Goal: Task Accomplishment & Management: Complete application form

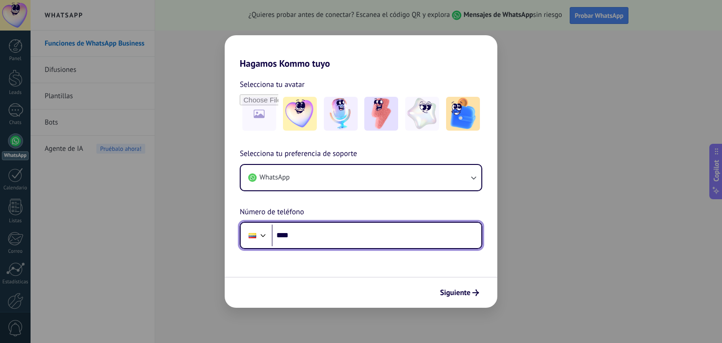
click at [312, 238] on input "****" at bounding box center [377, 236] width 210 height 22
paste input "**********"
type input "**********"
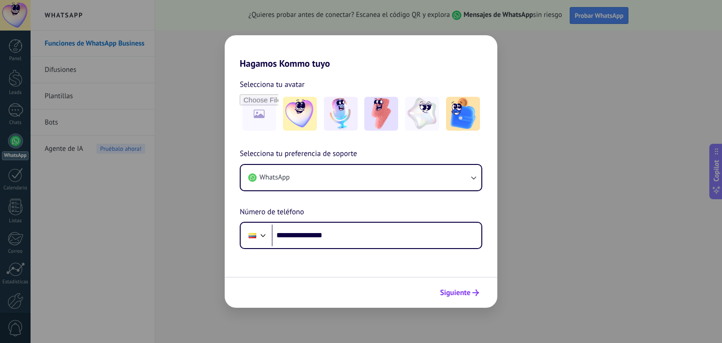
click at [456, 293] on span "Siguiente" at bounding box center [455, 293] width 31 height 7
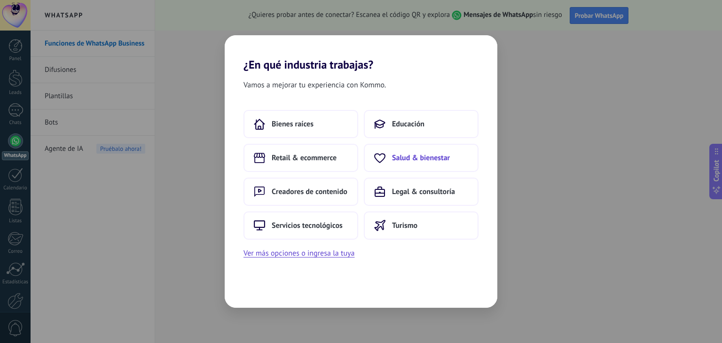
click at [407, 154] on span "Salud & bienestar" at bounding box center [421, 157] width 58 height 9
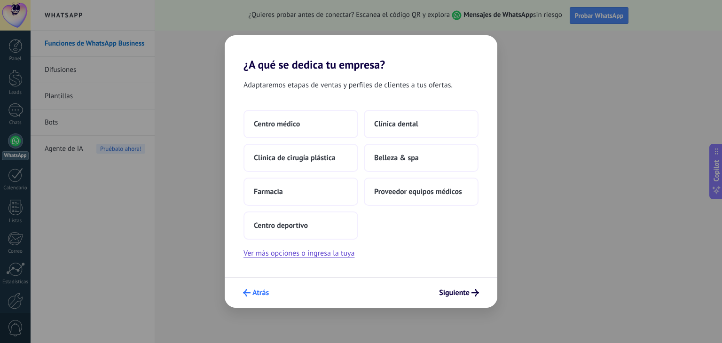
click at [249, 294] on icon "submit" at bounding box center [247, 293] width 8 height 8
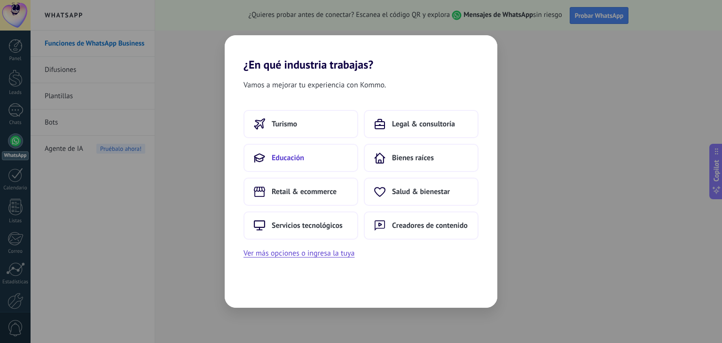
click at [294, 160] on span "Educación" at bounding box center [288, 157] width 32 height 9
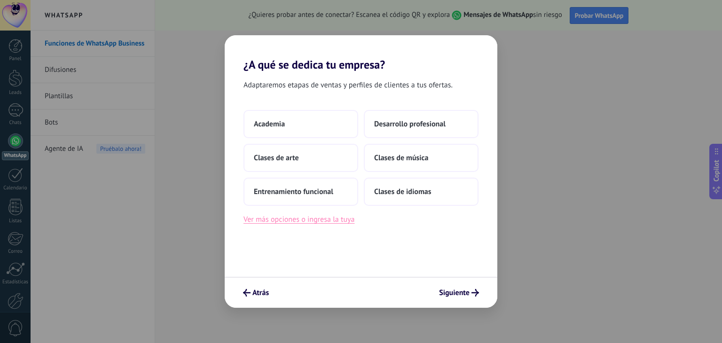
click at [323, 223] on button "Ver más opciones o ingresa la tuya" at bounding box center [299, 220] width 111 height 12
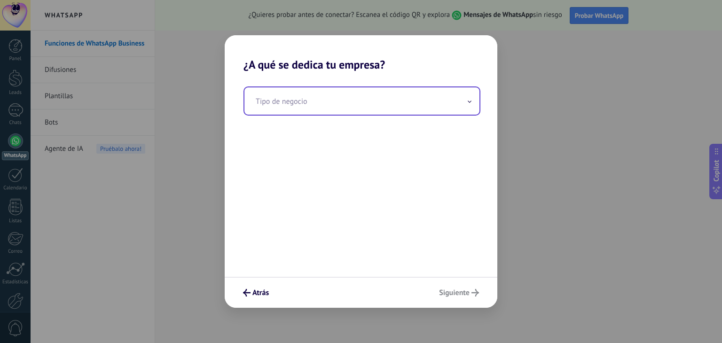
click at [343, 99] on input "text" at bounding box center [362, 100] width 235 height 27
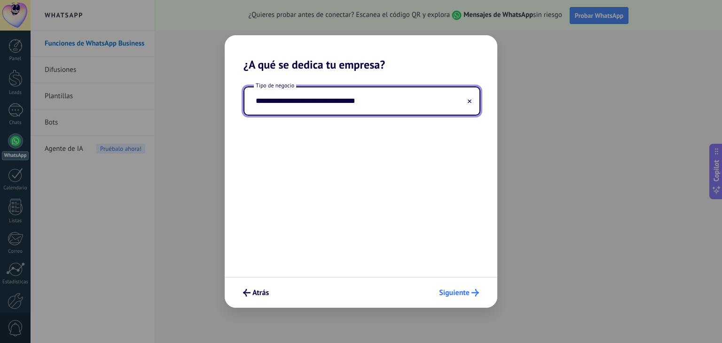
type input "**********"
click at [458, 296] on span "Siguiente" at bounding box center [454, 293] width 31 height 7
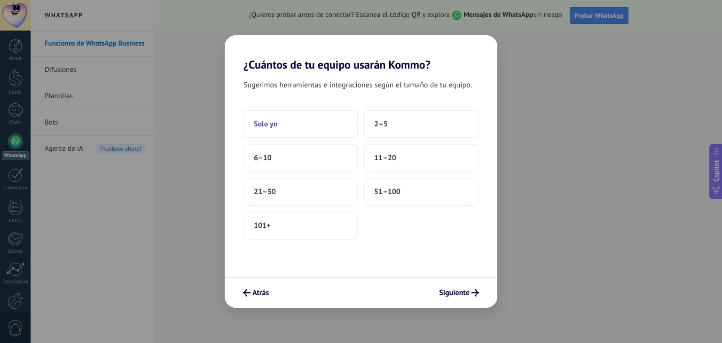
click at [264, 123] on span "Solo yo" at bounding box center [266, 123] width 24 height 9
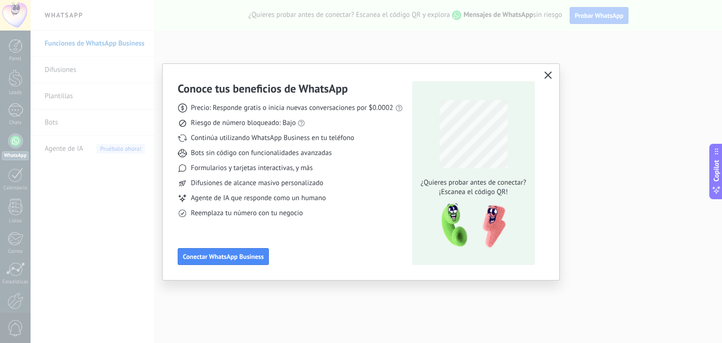
click at [547, 74] on use "button" at bounding box center [548, 74] width 7 height 7
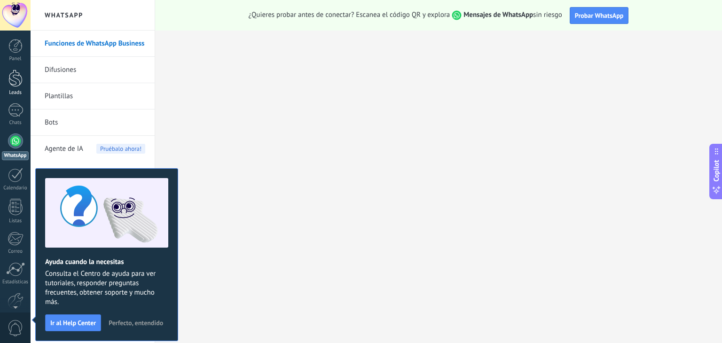
click at [14, 82] on div at bounding box center [15, 78] width 14 height 17
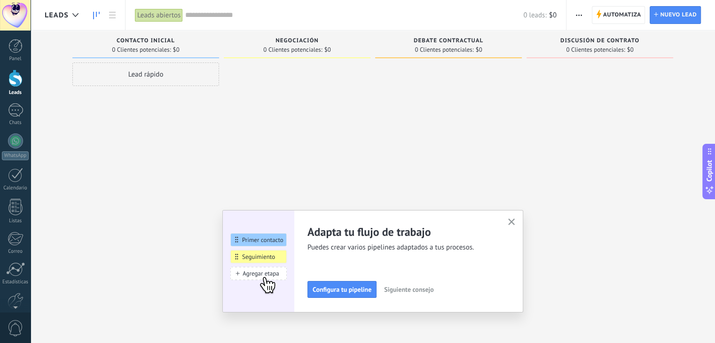
click at [515, 222] on icon "button" at bounding box center [511, 222] width 7 height 7
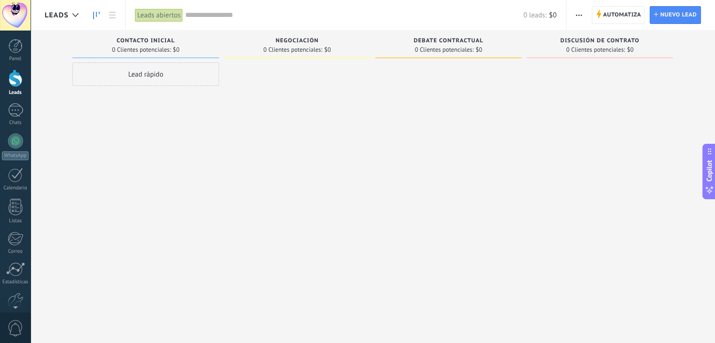
click at [398, 42] on div "Debate contractual" at bounding box center [448, 42] width 137 height 8
click at [458, 42] on span "Debate contractual" at bounding box center [449, 41] width 70 height 7
click at [286, 40] on span "Negociación" at bounding box center [297, 41] width 43 height 7
click at [286, 41] on span "Negociación" at bounding box center [297, 41] width 43 height 7
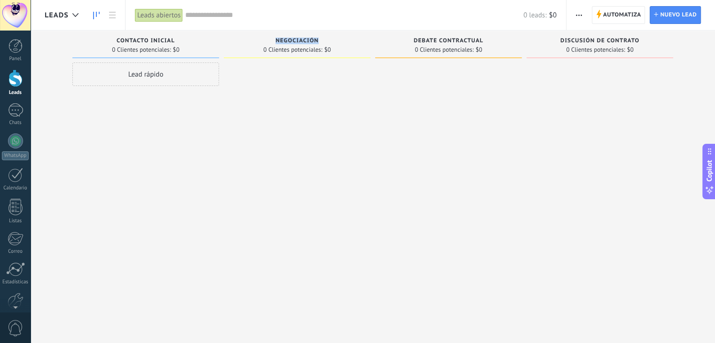
click at [286, 41] on span "Negociación" at bounding box center [297, 41] width 43 height 7
click at [303, 41] on span "Negociación" at bounding box center [297, 41] width 43 height 7
click at [615, 15] on span "Automatiza" at bounding box center [622, 15] width 38 height 17
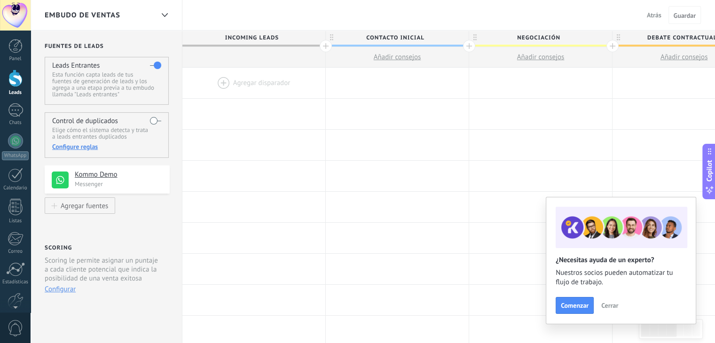
click at [423, 37] on span "Contacto inicial" at bounding box center [395, 38] width 138 height 15
click at [551, 39] on span "Negociación" at bounding box center [538, 38] width 138 height 15
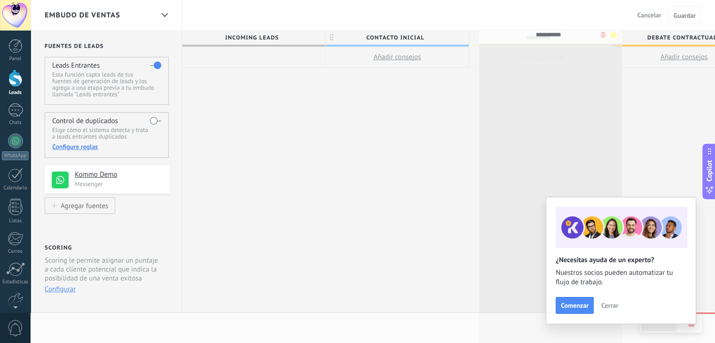
drag, startPoint x: 568, startPoint y: 38, endPoint x: 576, endPoint y: 37, distance: 8.1
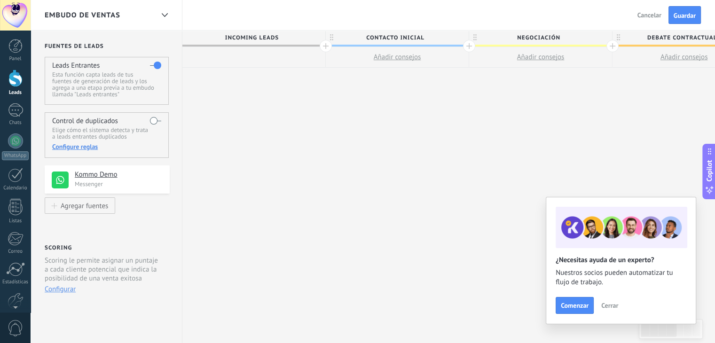
click at [557, 37] on span "Negociación" at bounding box center [538, 38] width 138 height 15
type input "*"
type input "**********"
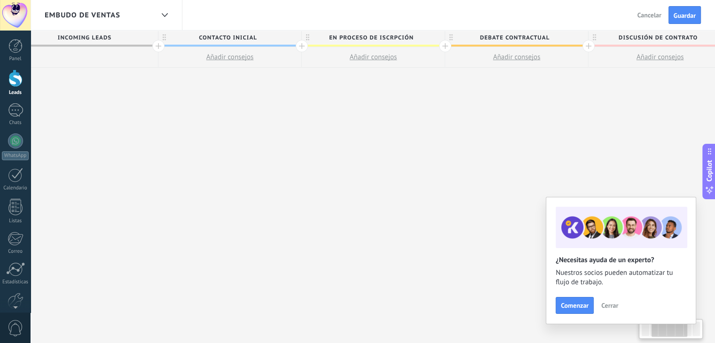
scroll to position [0, 205]
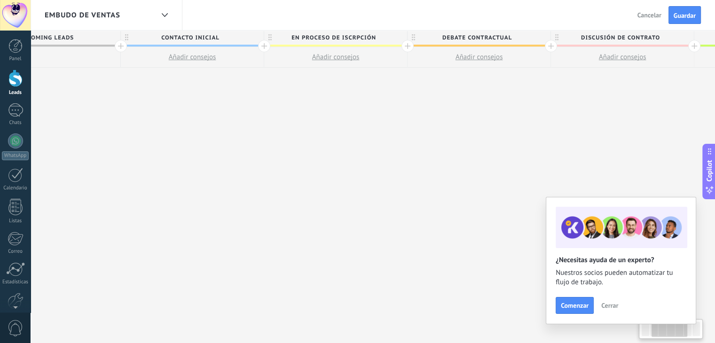
drag, startPoint x: 459, startPoint y: 274, endPoint x: 298, endPoint y: 239, distance: 164.7
click at [298, 239] on div "**********" at bounding box center [479, 187] width 1004 height 313
click at [477, 36] on span "Debate contractual" at bounding box center [477, 38] width 138 height 15
drag, startPoint x: 525, startPoint y: 38, endPoint x: 443, endPoint y: 36, distance: 82.3
click at [443, 36] on input "**********" at bounding box center [477, 38] width 125 height 14
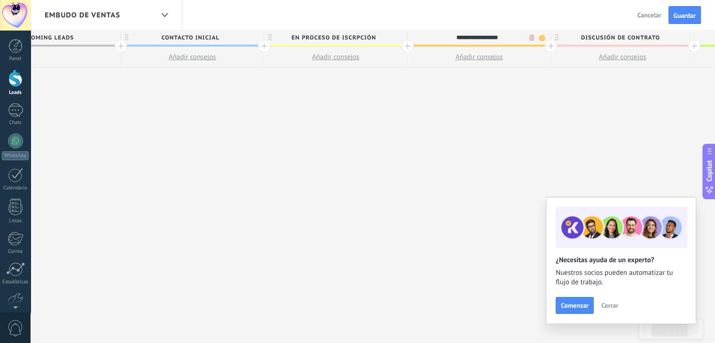
click at [345, 42] on span "En proceso de iscrpción" at bounding box center [333, 38] width 138 height 15
click at [344, 36] on input "**********" at bounding box center [333, 38] width 125 height 14
click at [346, 39] on input "**********" at bounding box center [333, 38] width 125 height 14
click at [344, 38] on input "**********" at bounding box center [333, 38] width 125 height 14
type input "**********"
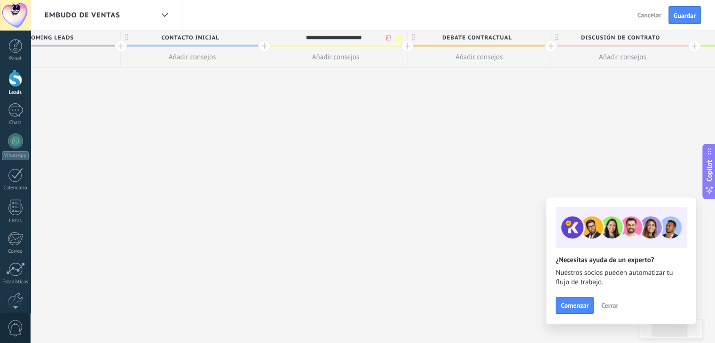
click at [491, 35] on span "Debate contractual" at bounding box center [477, 38] width 138 height 15
click at [471, 36] on span "Debate contractual" at bounding box center [477, 38] width 138 height 15
click at [486, 38] on input "**********" at bounding box center [477, 38] width 125 height 14
type input "*"
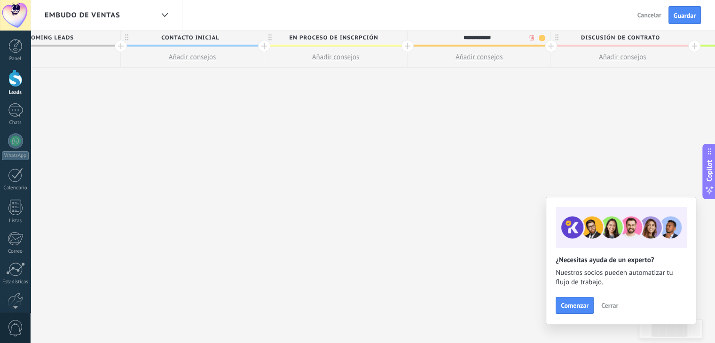
type input "**********"
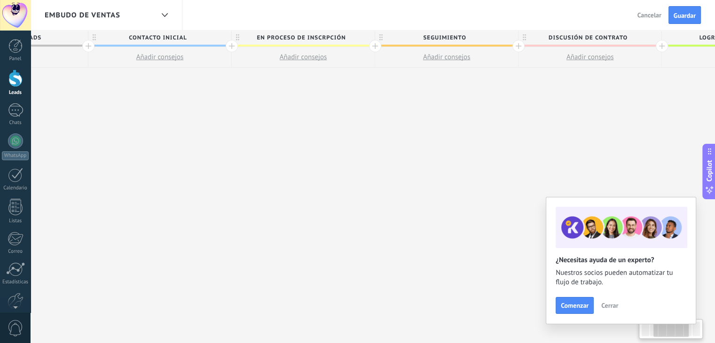
drag, startPoint x: 557, startPoint y: 36, endPoint x: 519, endPoint y: 51, distance: 41.0
click at [527, 40] on div "Discusión de contrato" at bounding box center [590, 39] width 143 height 16
click at [499, 36] on span "Seguimiento" at bounding box center [445, 38] width 138 height 15
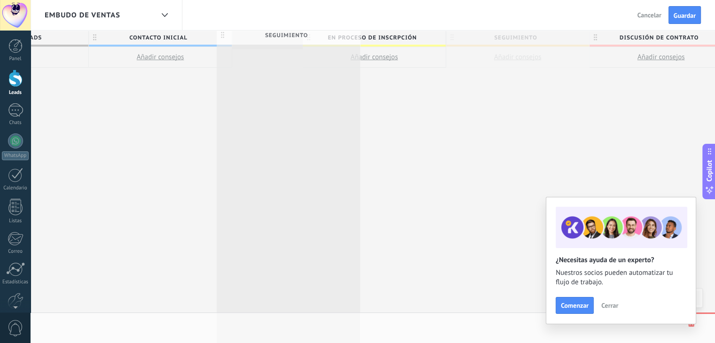
drag, startPoint x: 472, startPoint y: 38, endPoint x: 314, endPoint y: 36, distance: 158.5
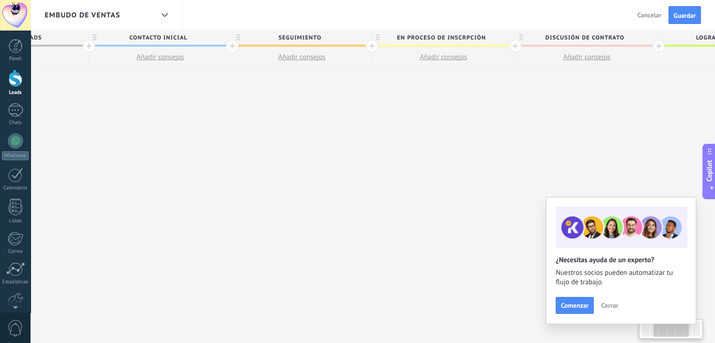
click at [325, 40] on span "Seguimiento" at bounding box center [299, 38] width 135 height 15
type input "**********"
click at [580, 37] on span "Discusión de contrato" at bounding box center [584, 38] width 138 height 15
click at [579, 36] on span "Discusión de contrato" at bounding box center [584, 38] width 138 height 15
click at [579, 36] on input "**********" at bounding box center [585, 38] width 125 height 14
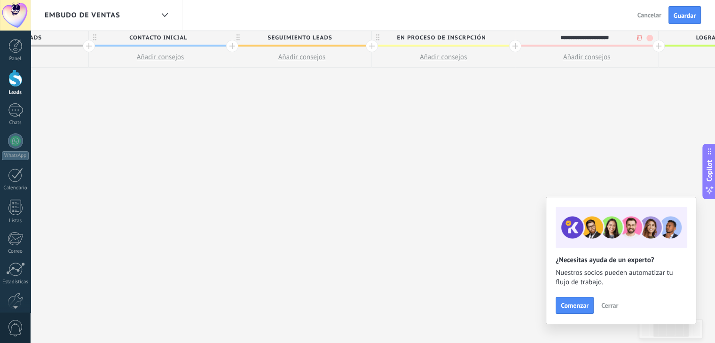
click at [579, 36] on input "**********" at bounding box center [585, 38] width 125 height 14
type input "*"
type input "**********"
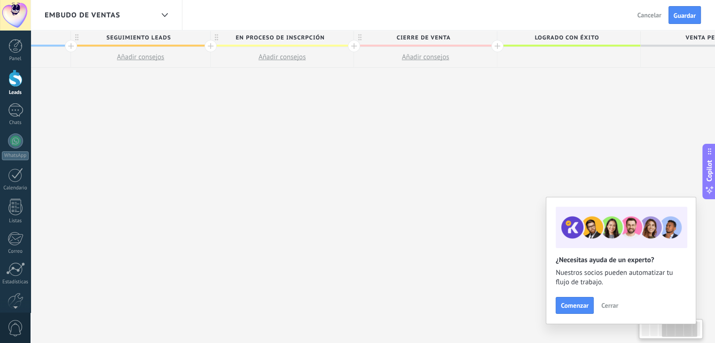
scroll to position [0, 465]
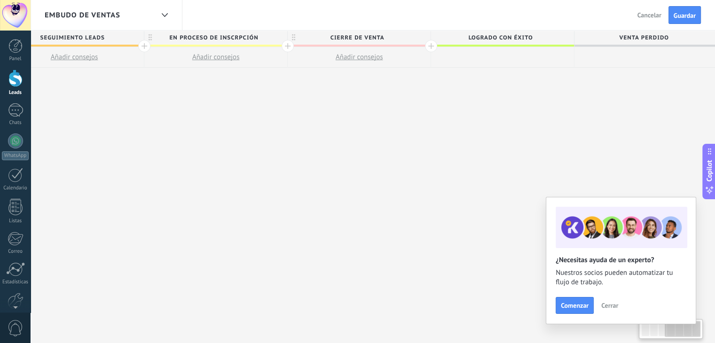
drag, startPoint x: 587, startPoint y: 96, endPoint x: 361, endPoint y: 106, distance: 226.4
click at [361, 106] on div "**********" at bounding box center [218, 187] width 1000 height 313
click at [557, 37] on span "Logrado con éxito" at bounding box center [500, 38] width 138 height 15
click at [564, 35] on div "**********" at bounding box center [500, 38] width 138 height 14
click at [412, 38] on span "cierre de venta" at bounding box center [357, 38] width 138 height 15
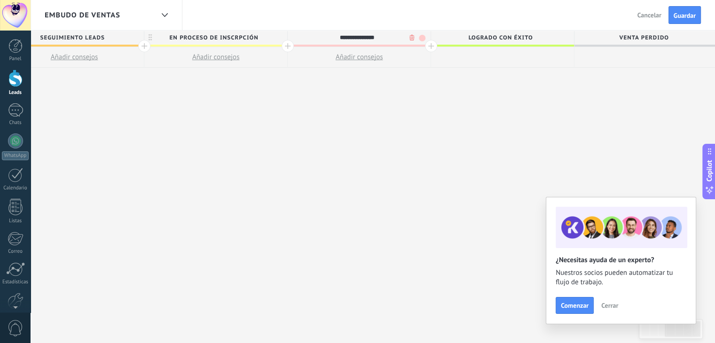
click at [565, 37] on span "Logrado con éxito" at bounding box center [500, 38] width 138 height 15
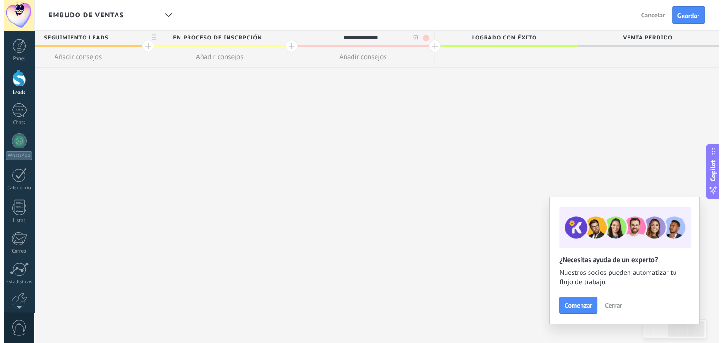
scroll to position [0, 466]
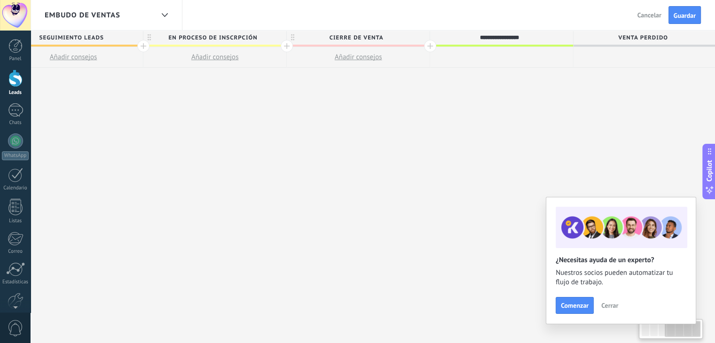
click at [559, 37] on input "**********" at bounding box center [499, 38] width 125 height 14
click at [372, 35] on span "cierre de venta" at bounding box center [356, 38] width 138 height 15
click at [409, 39] on body ".abccls-1,.abccls-2{fill-rule:evenodd}.abccls-2{fill:#fff} .abfcls-1{fill:none}…" at bounding box center [357, 171] width 715 height 343
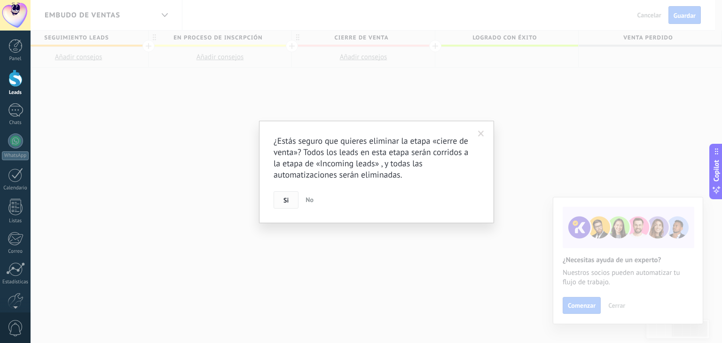
click at [287, 200] on span "Si" at bounding box center [286, 200] width 5 height 7
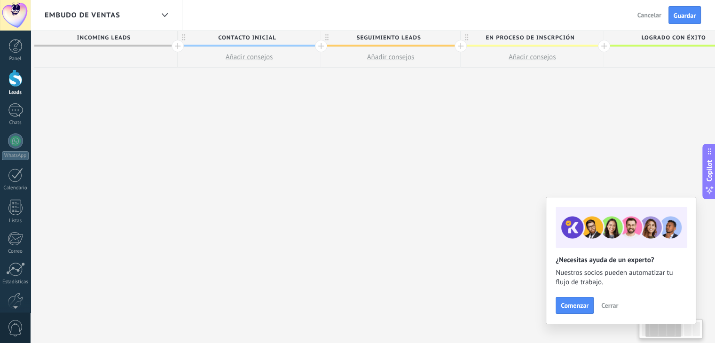
scroll to position [0, 82]
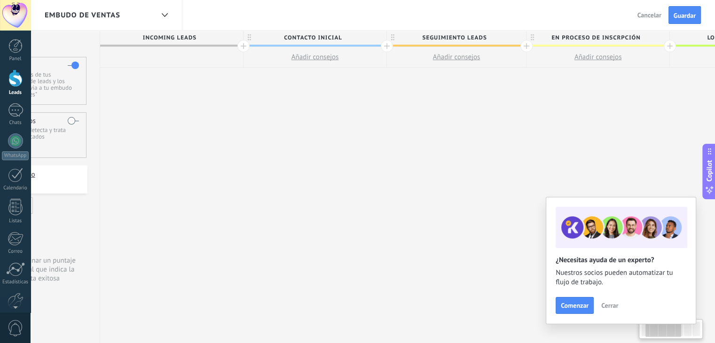
drag, startPoint x: 332, startPoint y: 123, endPoint x: 527, endPoint y: 109, distance: 195.7
click at [566, 108] on div "**********" at bounding box center [528, 187] width 857 height 313
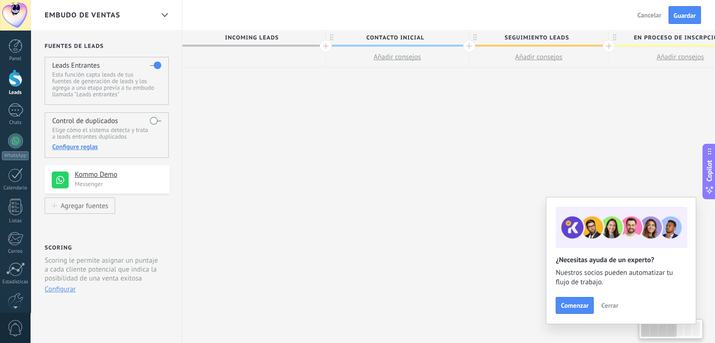
drag, startPoint x: 307, startPoint y: 132, endPoint x: 570, endPoint y: 104, distance: 264.4
click at [570, 104] on div "**********" at bounding box center [610, 187] width 857 height 313
drag, startPoint x: 305, startPoint y: 135, endPoint x: 485, endPoint y: 120, distance: 181.2
click at [404, 126] on div "**********" at bounding box center [610, 187] width 857 height 313
click at [611, 305] on span "Cerrar" at bounding box center [610, 305] width 17 height 7
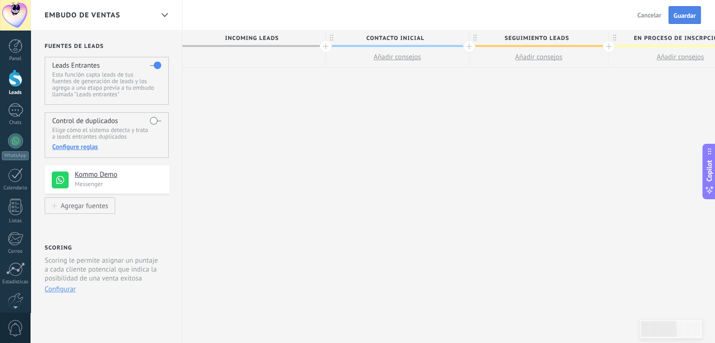
click at [690, 16] on span "Guardar" at bounding box center [685, 15] width 22 height 7
click at [90, 206] on div "Agregar fuentes" at bounding box center [85, 206] width 48 height 8
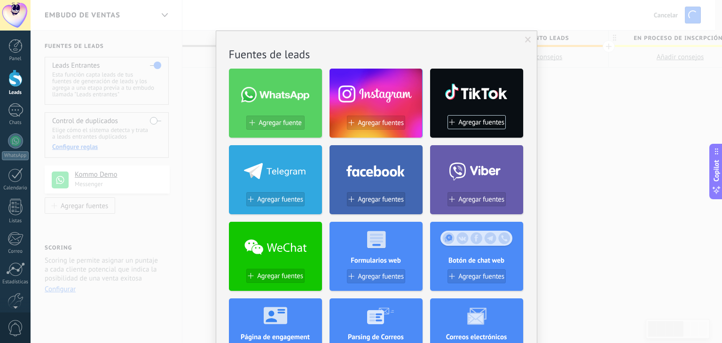
click at [261, 105] on body ".abccls-1,.abccls-2{fill-rule:evenodd}.abccls-2{fill:#fff} .abfcls-1{fill:none}…" at bounding box center [361, 171] width 722 height 343
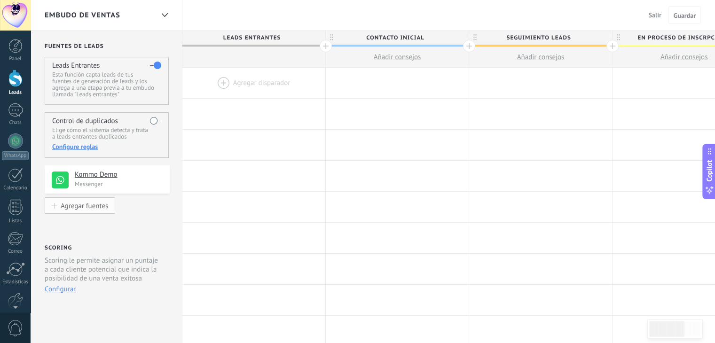
click at [79, 210] on div "Agregar fuentes" at bounding box center [85, 206] width 48 height 8
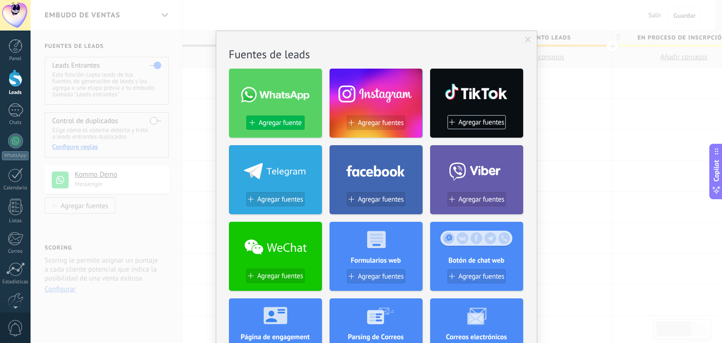
click at [284, 127] on button "Agregar fuente" at bounding box center [275, 123] width 58 height 14
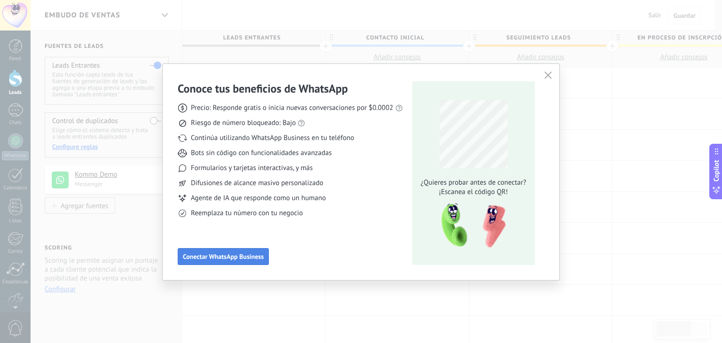
click at [240, 261] on button "Conectar WhatsApp Business" at bounding box center [223, 256] width 91 height 17
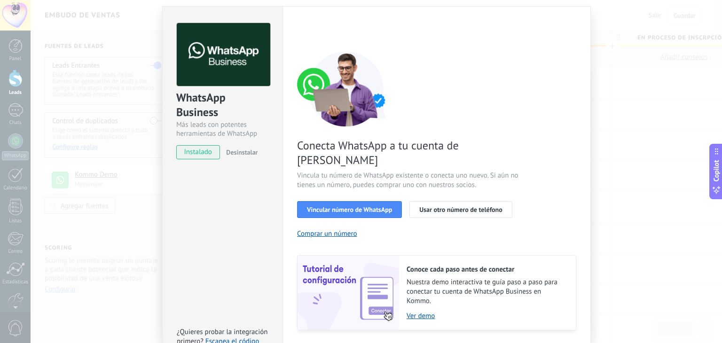
scroll to position [40, 0]
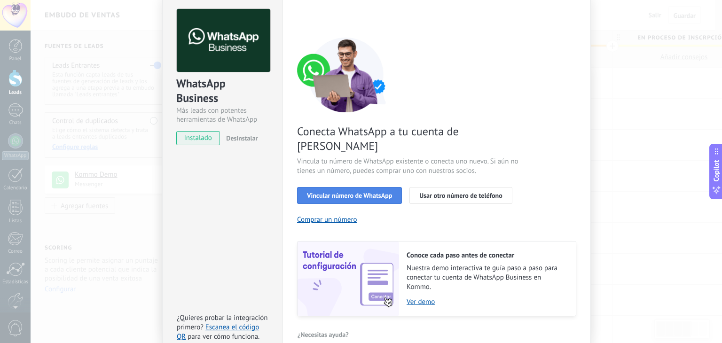
click at [340, 192] on span "Vincular número de WhatsApp" at bounding box center [349, 195] width 85 height 7
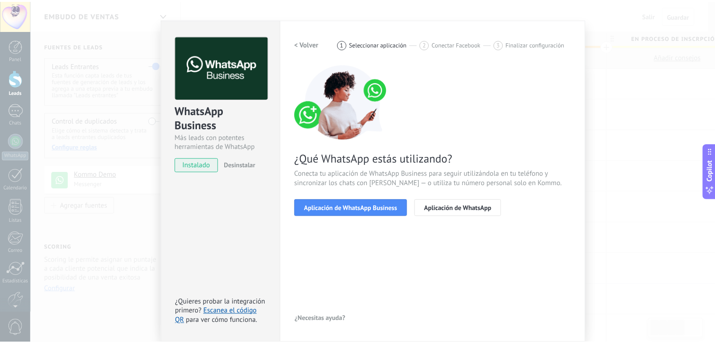
scroll to position [13, 0]
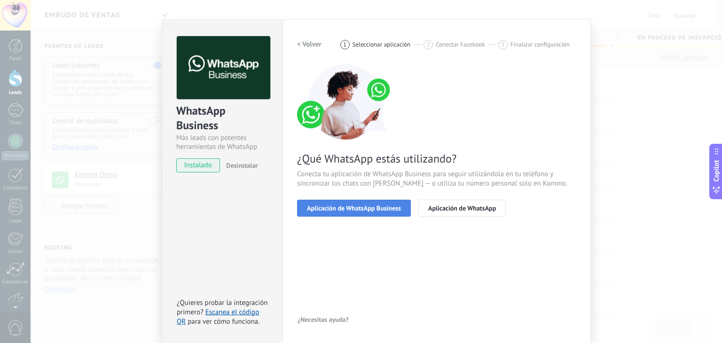
click at [343, 212] on button "Aplicación de WhatsApp Business" at bounding box center [354, 208] width 114 height 17
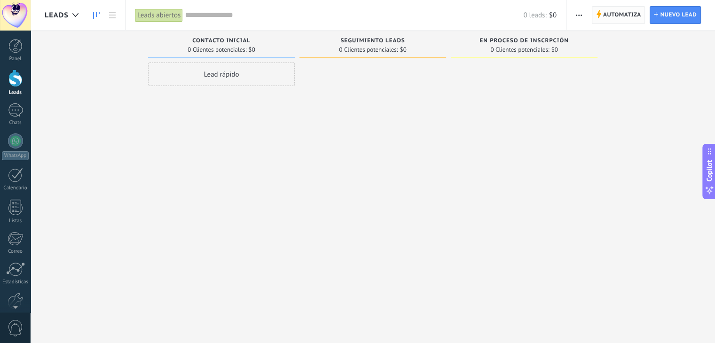
click at [626, 17] on span "Automatiza" at bounding box center [622, 15] width 38 height 17
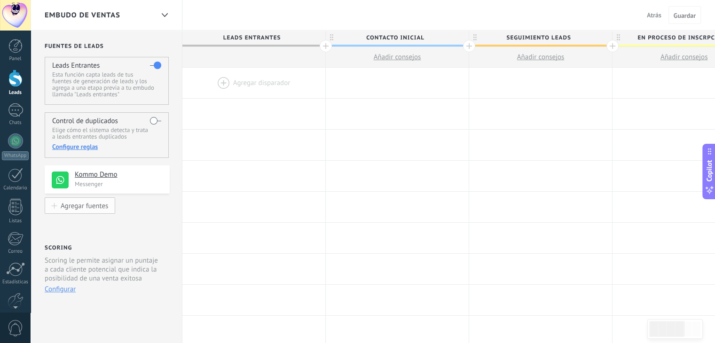
click at [81, 209] on div "Agregar fuentes" at bounding box center [85, 206] width 48 height 8
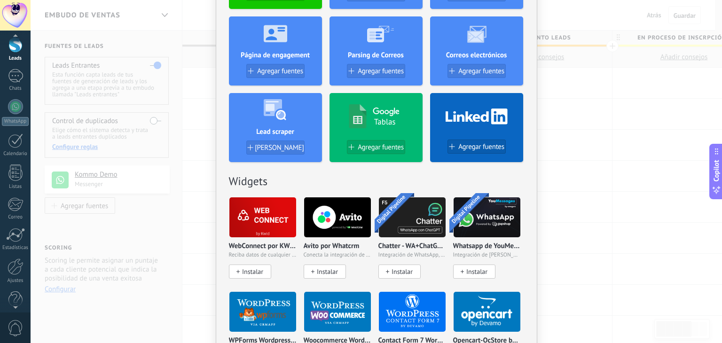
scroll to position [48, 0]
click at [11, 250] on div at bounding box center [16, 254] width 16 height 16
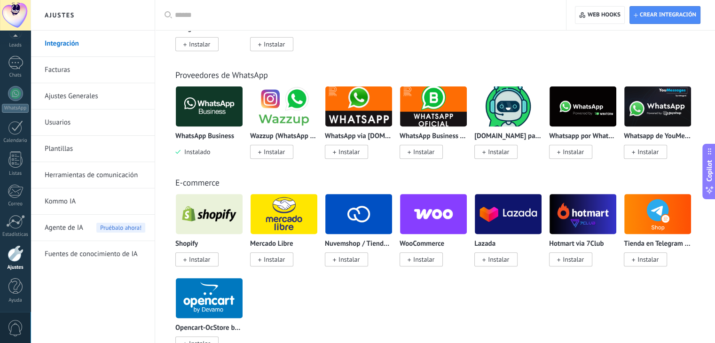
scroll to position [376, 0]
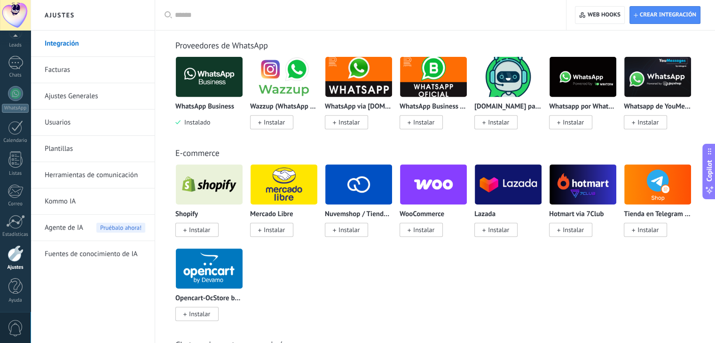
click at [201, 126] on span "Instalado" at bounding box center [196, 122] width 30 height 8
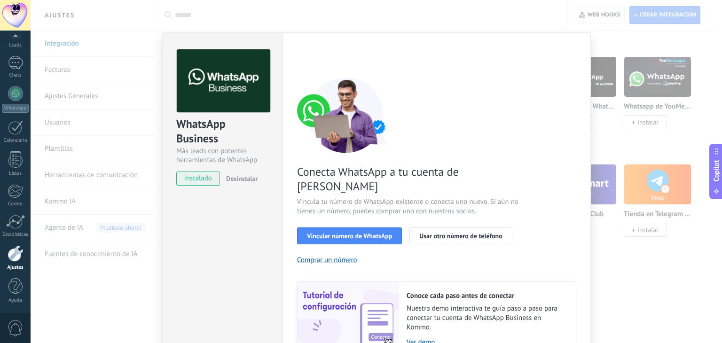
click at [239, 178] on span "Desinstalar" at bounding box center [242, 178] width 32 height 8
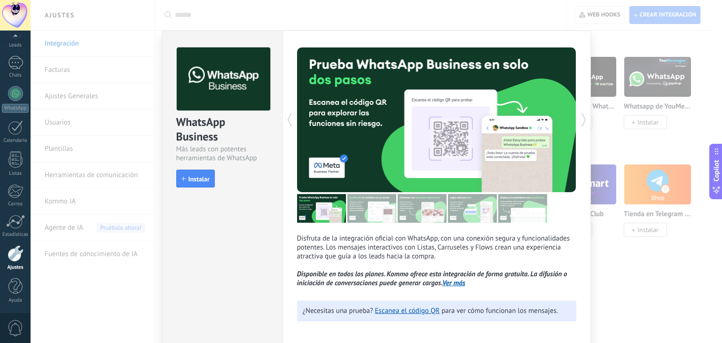
click at [171, 23] on div "WhatsApp Business Más leads con potentes herramientas de WhatsApp install Insta…" at bounding box center [377, 171] width 692 height 343
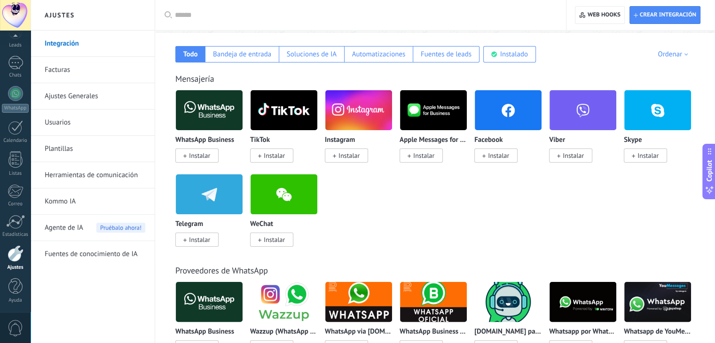
scroll to position [47, 0]
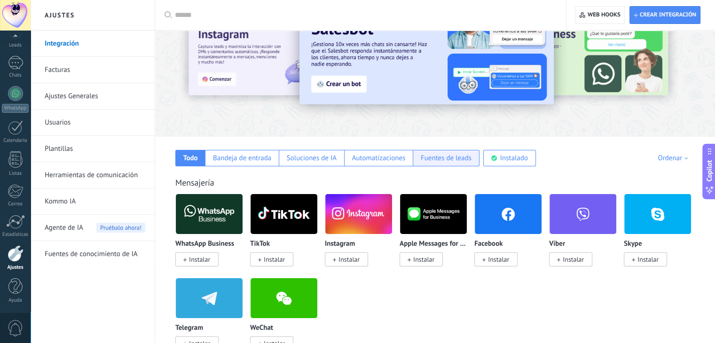
click at [451, 160] on div "Fuentes de leads" at bounding box center [446, 158] width 51 height 9
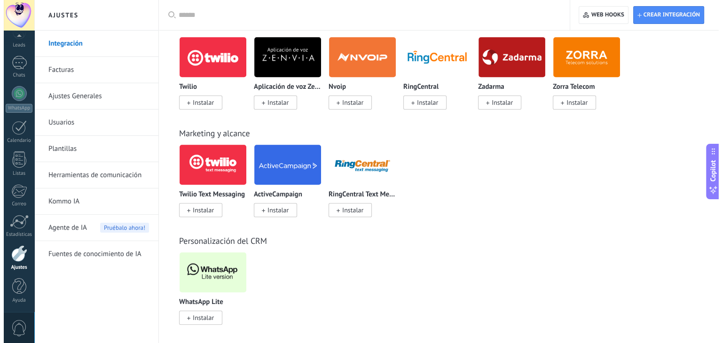
scroll to position [751, 0]
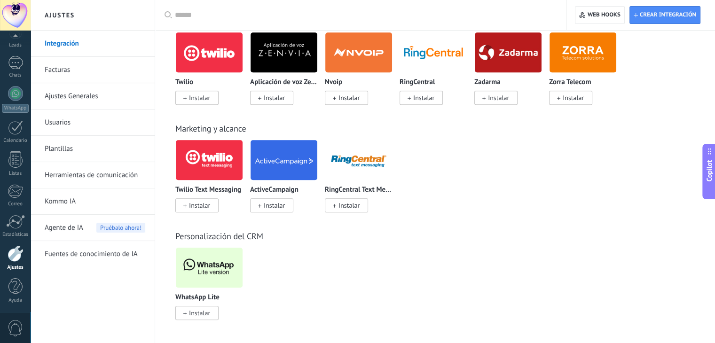
click at [198, 314] on span "Instalar" at bounding box center [199, 313] width 21 height 8
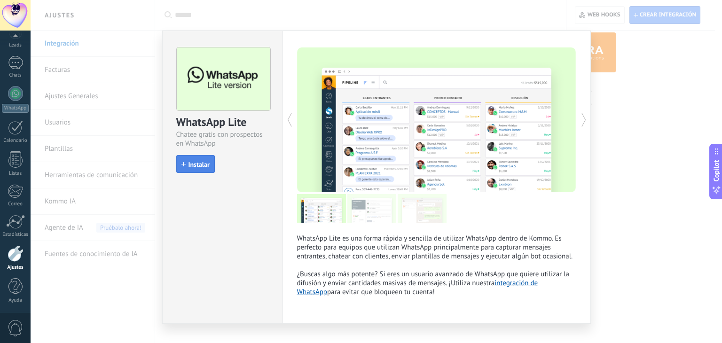
click at [198, 166] on span "Instalar" at bounding box center [199, 164] width 21 height 7
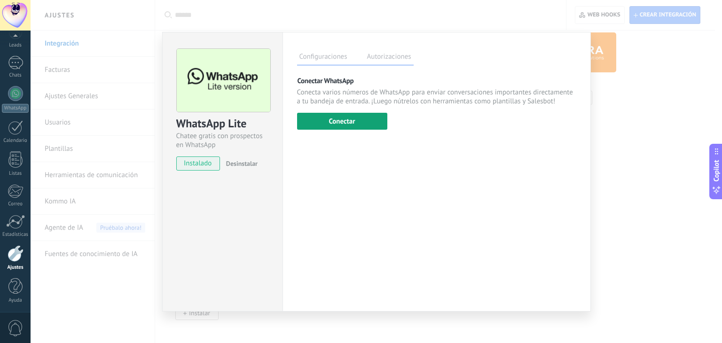
click at [344, 120] on button "Conectar" at bounding box center [342, 121] width 90 height 17
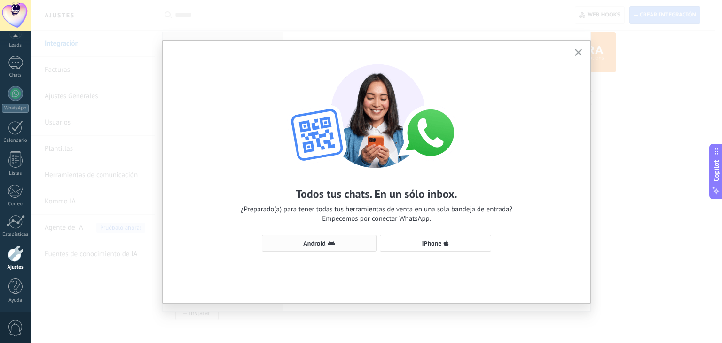
click at [322, 244] on span "Android" at bounding box center [314, 243] width 22 height 7
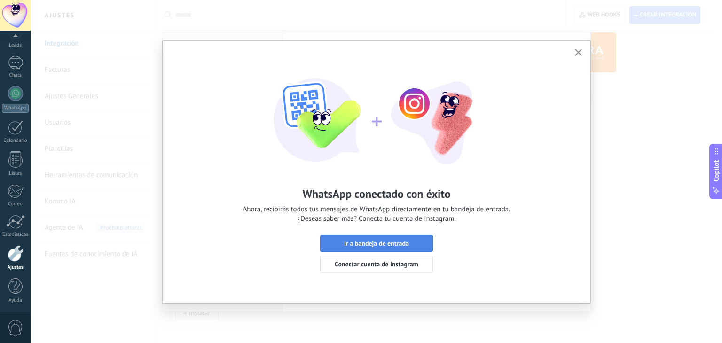
click at [395, 238] on button "Ir a bandeja de entrada" at bounding box center [376, 243] width 113 height 17
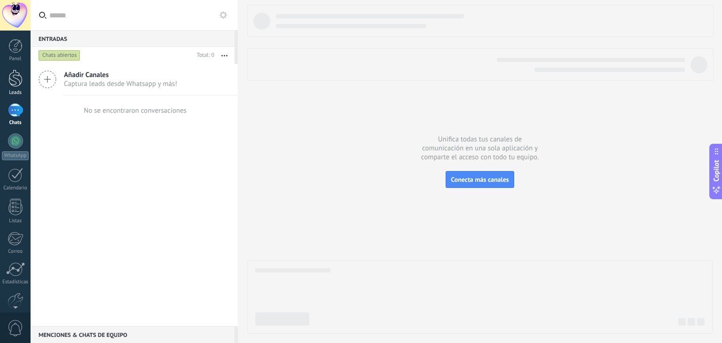
click at [21, 79] on div at bounding box center [15, 78] width 14 height 17
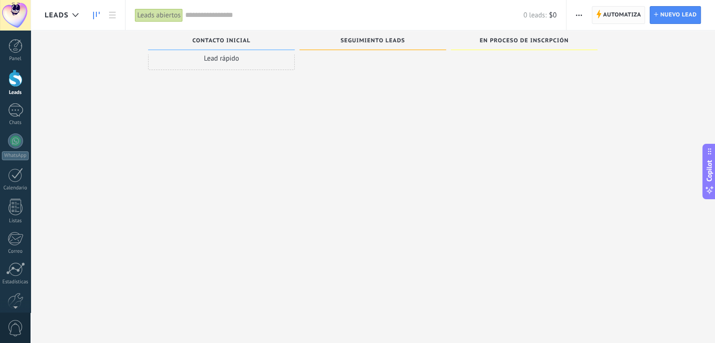
click at [630, 15] on span "Automatiza" at bounding box center [622, 15] width 38 height 17
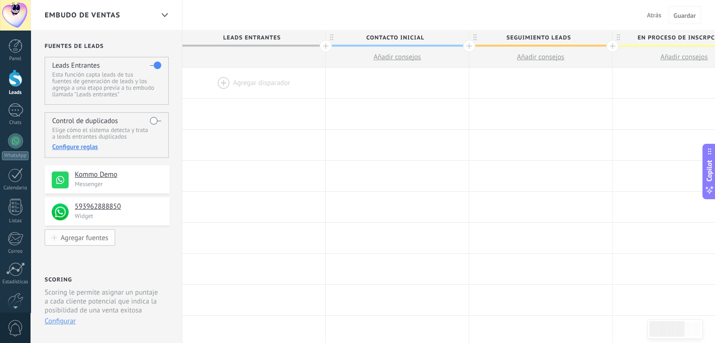
click at [92, 243] on button "Agregar fuentes" at bounding box center [80, 238] width 71 height 16
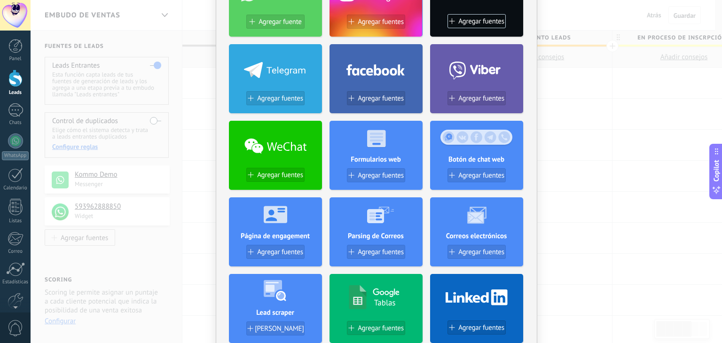
scroll to position [141, 0]
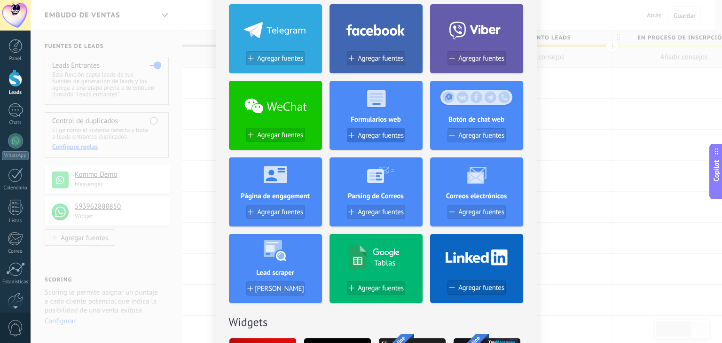
click at [371, 139] on span "Agregar fuentes" at bounding box center [381, 136] width 46 height 8
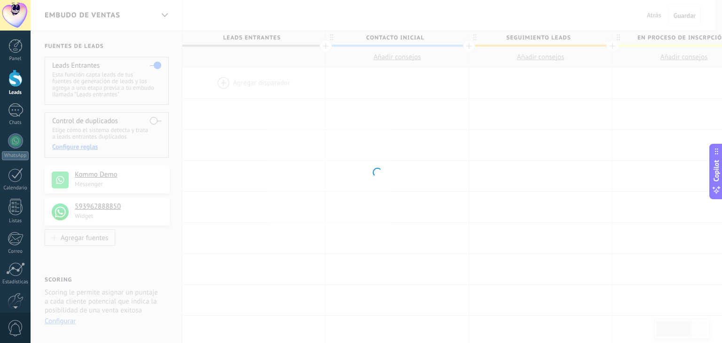
scroll to position [0, 0]
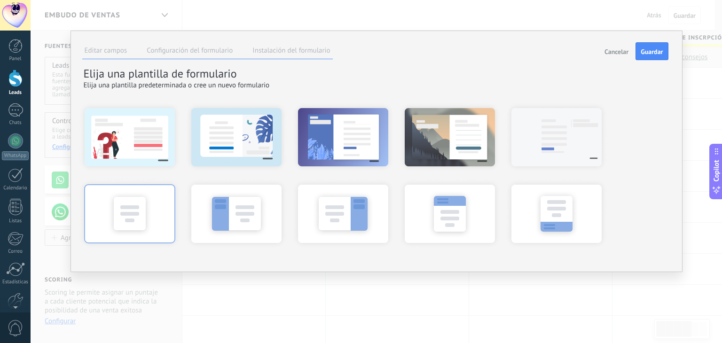
click at [156, 225] on div at bounding box center [129, 213] width 103 height 71
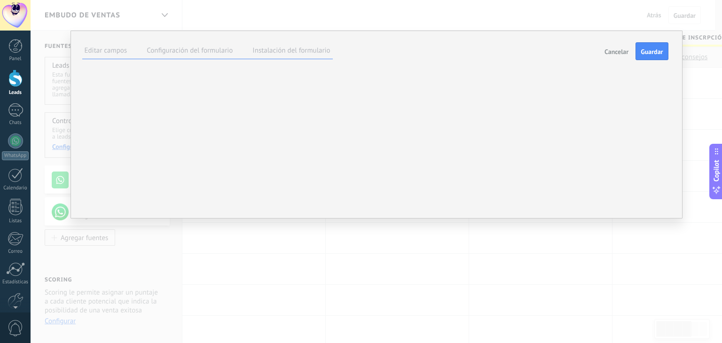
drag, startPoint x: 271, startPoint y: 201, endPoint x: 264, endPoint y: 152, distance: 49.9
click at [0, 0] on span at bounding box center [0, 0] width 0 height 0
click at [0, 0] on label at bounding box center [0, 0] width 0 height 0
click at [0, 0] on icon at bounding box center [0, 0] width 0 height 0
click at [0, 0] on span "Hecho" at bounding box center [0, 0] width 0 height 0
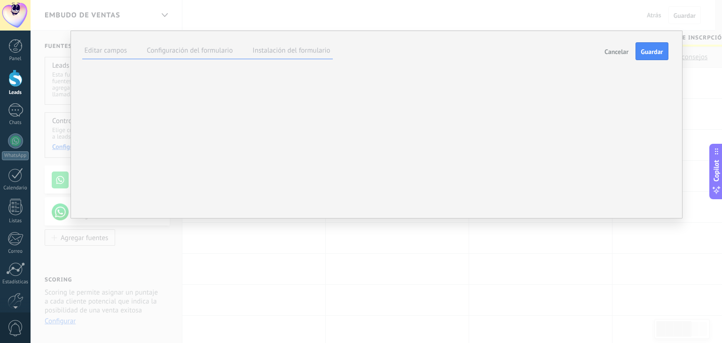
click at [0, 0] on div "**********" at bounding box center [0, 0] width 0 height 0
click at [0, 0] on div "****** ENVIAR" at bounding box center [0, 0] width 0 height 0
click at [0, 0] on span at bounding box center [0, 0] width 0 height 0
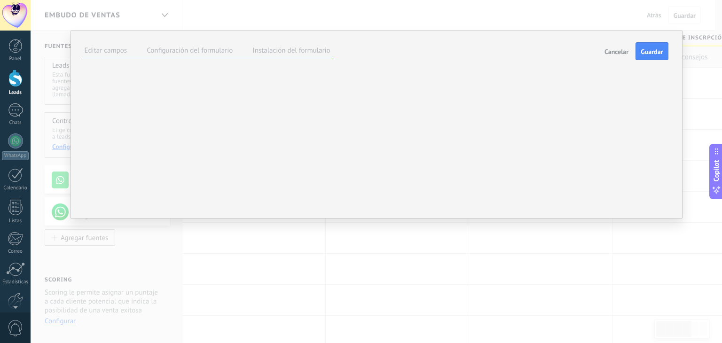
drag, startPoint x: 369, startPoint y: 244, endPoint x: 367, endPoint y: 268, distance: 23.6
click at [0, 0] on div at bounding box center [0, 0] width 0 height 0
drag, startPoint x: 325, startPoint y: 240, endPoint x: 349, endPoint y: 258, distance: 29.3
click at [0, 0] on div "Transparente # ****** R ** G *** B *** H *** S ** B *** OK" at bounding box center [0, 0] width 0 height 0
type input "******"
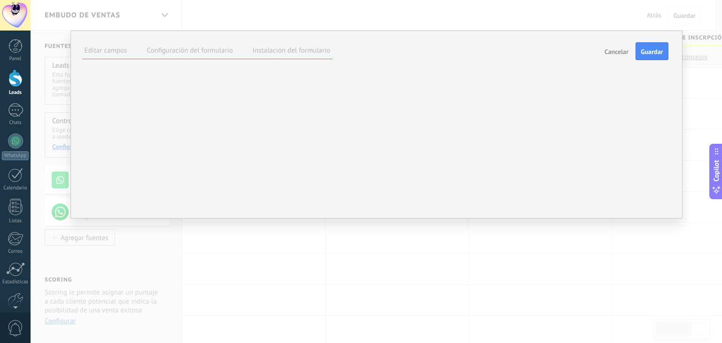
drag, startPoint x: 325, startPoint y: 243, endPoint x: 346, endPoint y: 258, distance: 25.7
click at [0, 0] on div at bounding box center [0, 0] width 0 height 0
click at [461, 249] on div "**********" at bounding box center [384, 124] width 678 height 249
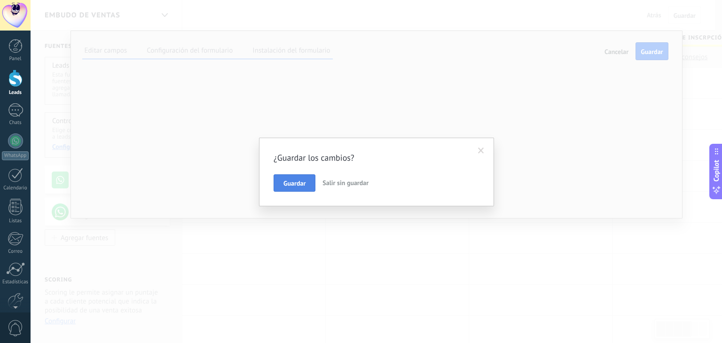
click at [293, 186] on span "Guardar" at bounding box center [295, 183] width 22 height 7
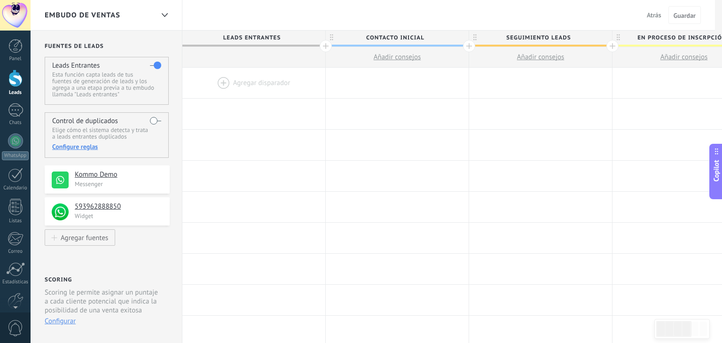
scroll to position [0, 0]
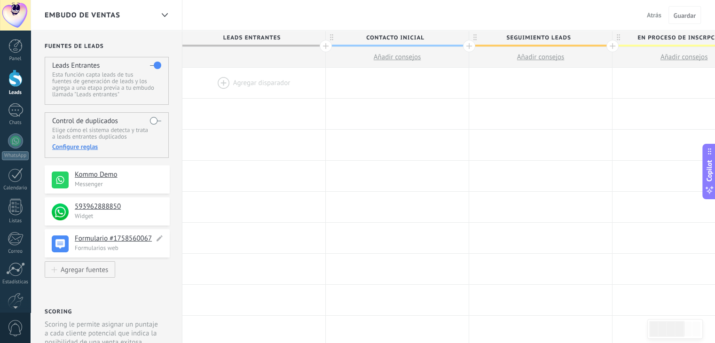
click at [127, 240] on h4 "Formulario #1758560067" at bounding box center [114, 238] width 79 height 9
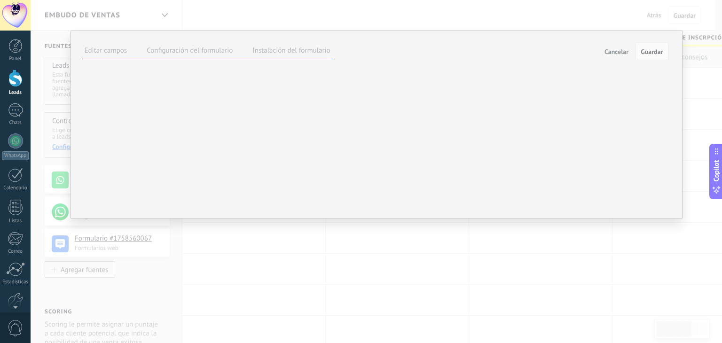
click at [0, 0] on span at bounding box center [0, 0] width 0 height 0
click at [0, 0] on div "**********" at bounding box center [0, 0] width 0 height 0
click at [0, 0] on span at bounding box center [0, 0] width 0 height 0
click at [0, 0] on div "**********" at bounding box center [0, 0] width 0 height 0
click at [0, 0] on span at bounding box center [0, 0] width 0 height 0
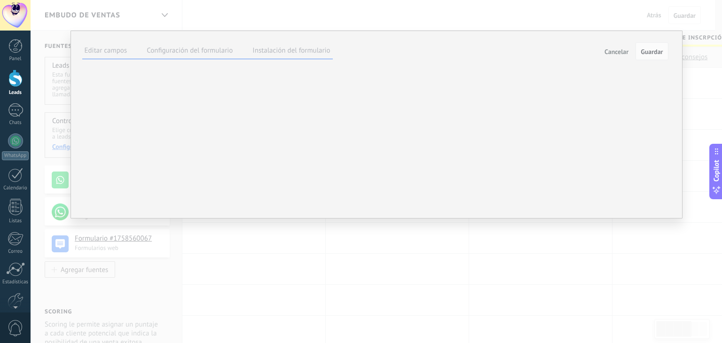
click at [0, 0] on label at bounding box center [0, 0] width 0 height 0
click at [0, 0] on div "**********" at bounding box center [0, 0] width 0 height 0
click at [0, 0] on span at bounding box center [0, 0] width 0 height 0
click at [0, 0] on label at bounding box center [0, 0] width 0 height 0
click at [0, 0] on div "**********" at bounding box center [0, 0] width 0 height 0
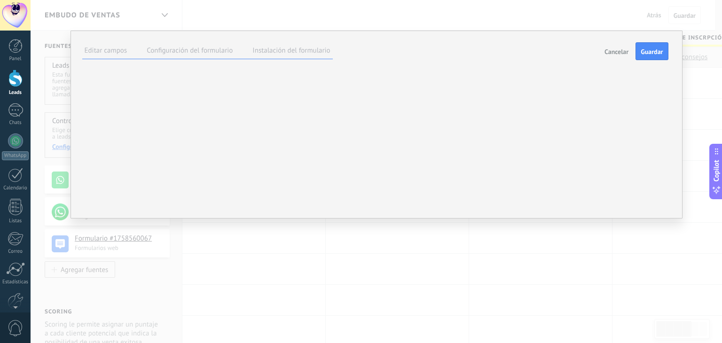
scroll to position [42, 0]
click at [0, 0] on span at bounding box center [0, 0] width 0 height 0
click at [0, 0] on label at bounding box center [0, 0] width 0 height 0
click at [0, 0] on div "**********" at bounding box center [0, 0] width 0 height 0
click at [0, 0] on div "Adicionales" at bounding box center [0, 0] width 0 height 0
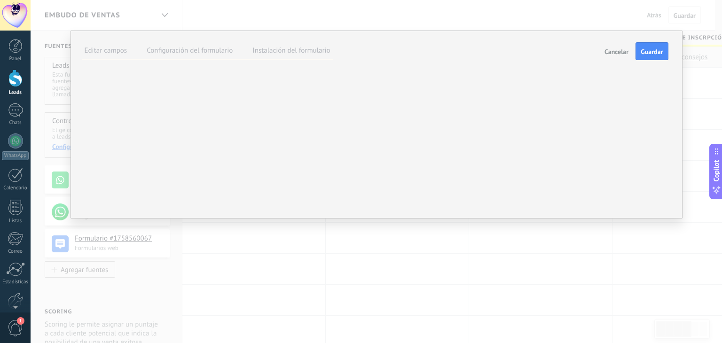
click at [0, 0] on div "Compañías" at bounding box center [0, 0] width 0 height 0
click at [0, 0] on div "Contactos" at bounding box center [0, 0] width 0 height 0
click at [0, 0] on div "Leads" at bounding box center [0, 0] width 0 height 0
click at [0, 0] on div "**** Hecho" at bounding box center [0, 0] width 0 height 0
click at [0, 0] on span at bounding box center [0, 0] width 0 height 0
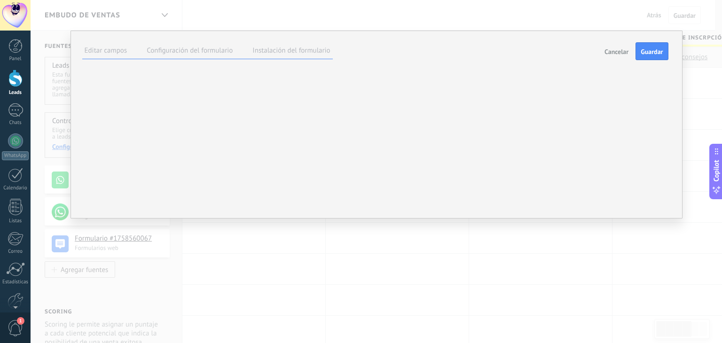
click at [0, 0] on input "**********" at bounding box center [0, 0] width 0 height 0
type input "**********"
click at [0, 0] on span "Hecho" at bounding box center [0, 0] width 0 height 0
click at [0, 0] on icon at bounding box center [0, 0] width 0 height 0
click at [0, 0] on label at bounding box center [0, 0] width 0 height 0
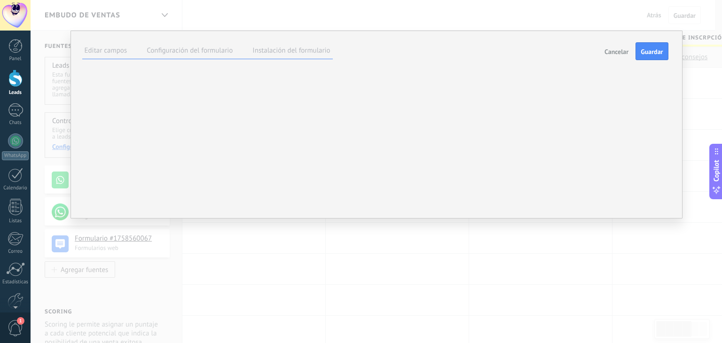
click at [0, 0] on input "file" at bounding box center [0, 0] width 0 height 0
click at [0, 0] on div at bounding box center [0, 0] width 0 height 0
click at [0, 0] on div "**********" at bounding box center [0, 0] width 0 height 0
click at [188, 46] on label "Configuración del formulario" at bounding box center [190, 50] width 86 height 9
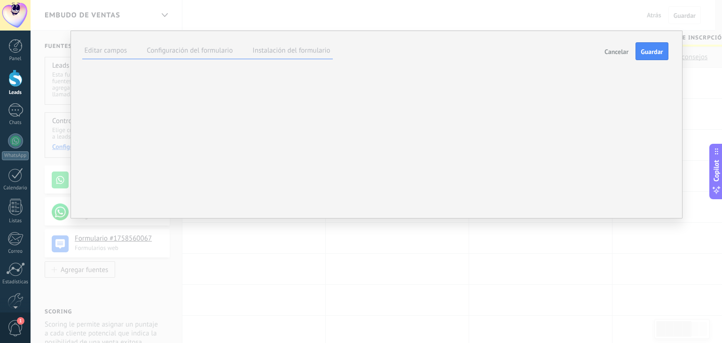
click at [98, 53] on label "Editar campos" at bounding box center [106, 50] width 43 height 9
click at [649, 52] on span "Guardar" at bounding box center [652, 51] width 22 height 7
click at [198, 50] on label "Configuración del formulario" at bounding box center [190, 50] width 86 height 9
click at [282, 52] on label "Instalación del formulario" at bounding box center [292, 50] width 78 height 9
drag, startPoint x: 527, startPoint y: 136, endPoint x: 101, endPoint y: 121, distance: 426.4
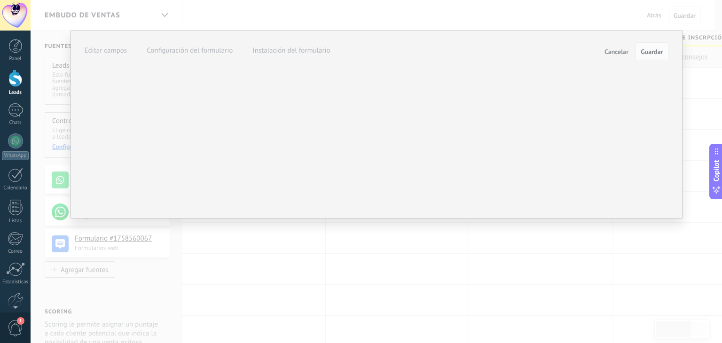
click at [0, 0] on div "<script>!function(a,m,o,c,r,m){a[o+c]=a[o+c]||{setMeta:function(p){this.params=…" at bounding box center [0, 0] width 0 height 0
copy div "<script>!function(a,m,o,c,r,m){a[o+c]=a[o+c]||{setMeta:function(p){this.params=…"
click at [650, 53] on span "Guardar" at bounding box center [652, 51] width 22 height 7
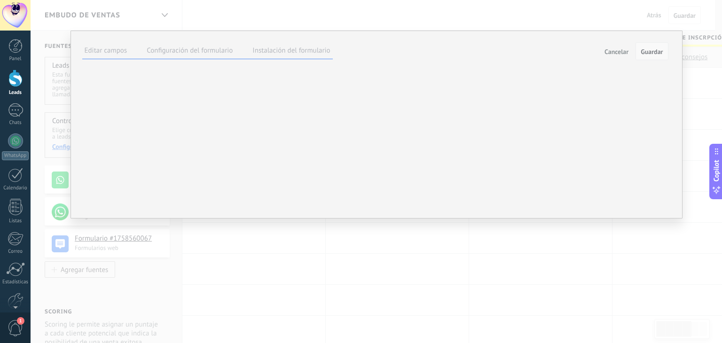
click at [649, 52] on span "Guardar" at bounding box center [652, 51] width 22 height 7
click at [463, 8] on div "**********" at bounding box center [384, 124] width 678 height 249
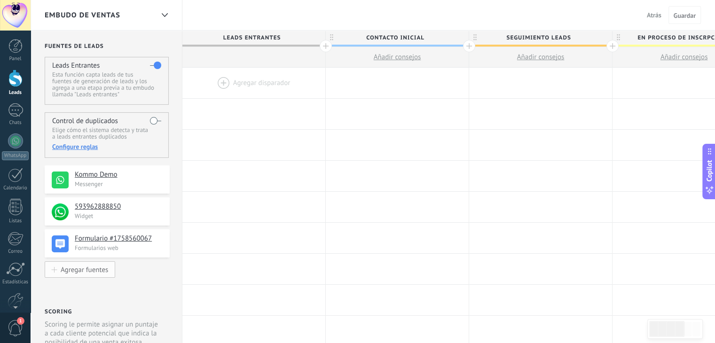
click at [73, 272] on div "Agregar fuentes" at bounding box center [85, 270] width 48 height 8
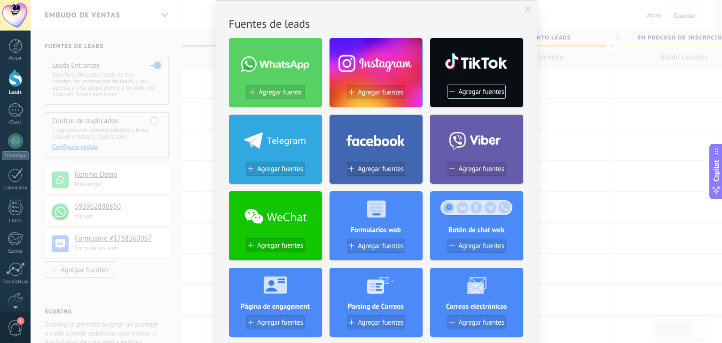
scroll to position [47, 0]
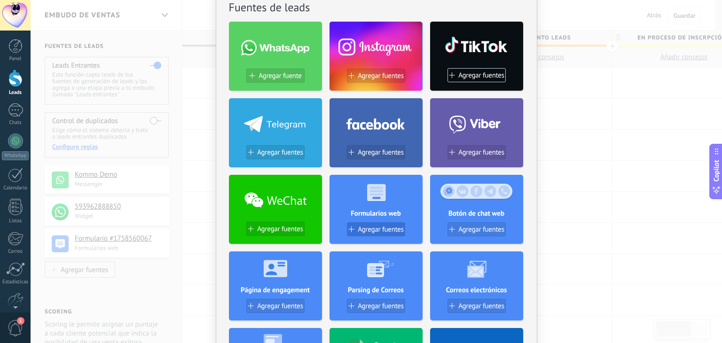
click at [374, 232] on span "Agregar fuentes" at bounding box center [381, 230] width 46 height 8
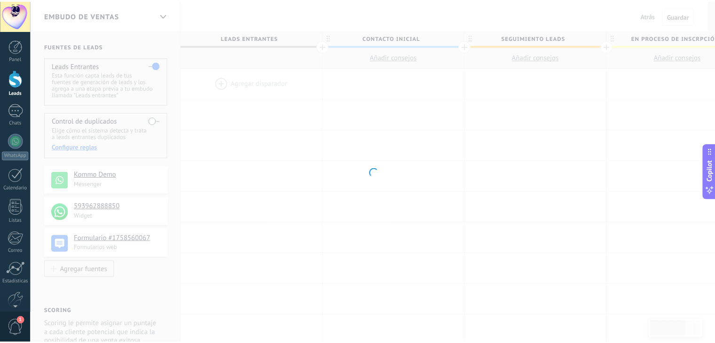
scroll to position [0, 0]
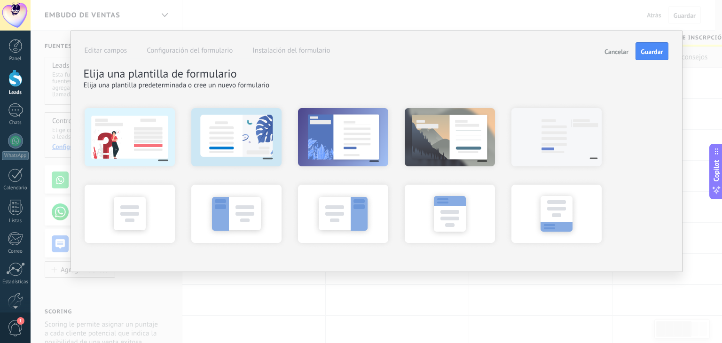
click at [611, 51] on span "Cancelar" at bounding box center [617, 51] width 24 height 7
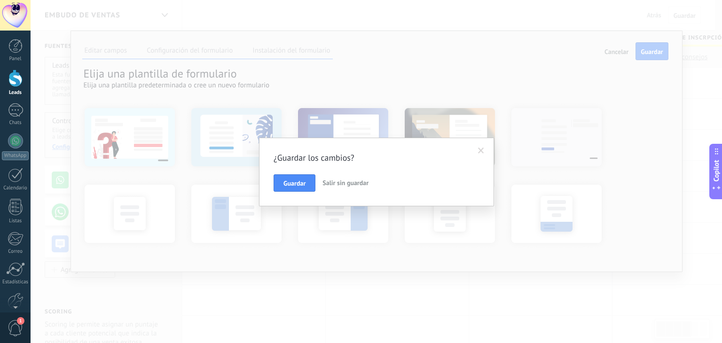
click at [350, 184] on span "Salir sin guardar" at bounding box center [346, 183] width 46 height 8
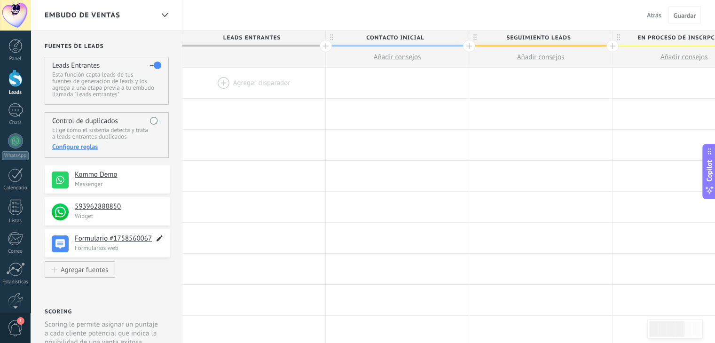
click at [160, 238] on use at bounding box center [160, 239] width 6 height 6
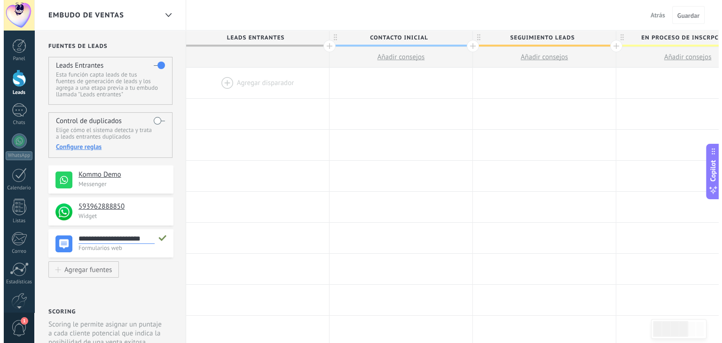
scroll to position [18, 0]
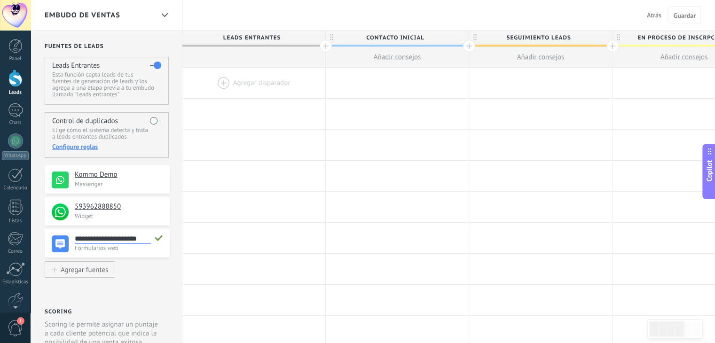
drag, startPoint x: 158, startPoint y: 239, endPoint x: 98, endPoint y: 239, distance: 59.7
click at [98, 239] on input "**********" at bounding box center [113, 239] width 76 height 10
click at [56, 245] on span at bounding box center [60, 244] width 17 height 17
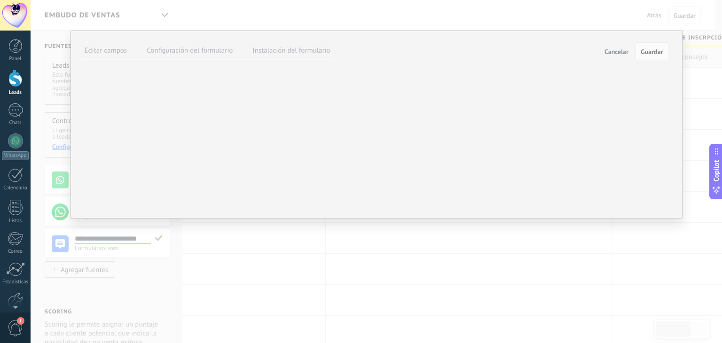
click at [180, 52] on label "Configuración del formulario" at bounding box center [190, 50] width 86 height 9
click at [309, 53] on label "Instalación del formulario" at bounding box center [292, 50] width 78 height 9
click at [620, 53] on span "Cancelar" at bounding box center [617, 51] width 24 height 7
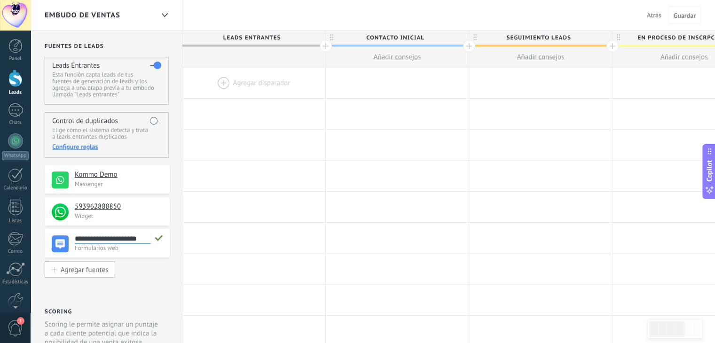
click at [79, 272] on div "Agregar fuentes" at bounding box center [85, 270] width 48 height 8
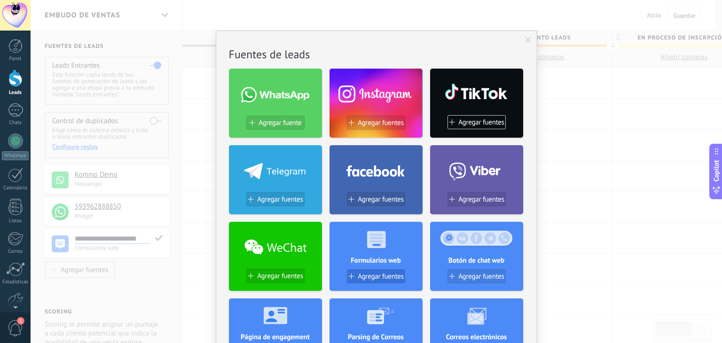
click at [380, 280] on span "Agregar fuentes" at bounding box center [381, 277] width 46 height 8
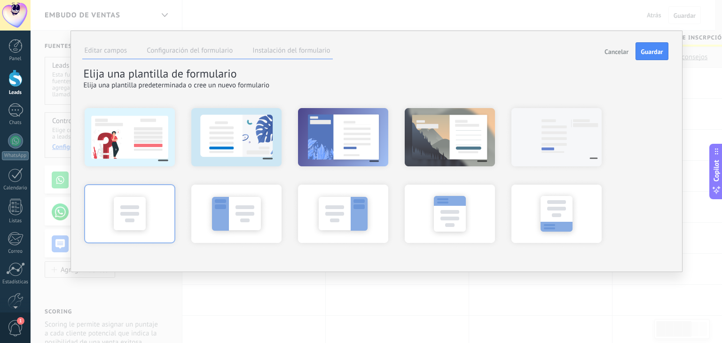
click at [126, 212] on div at bounding box center [129, 213] width 103 height 71
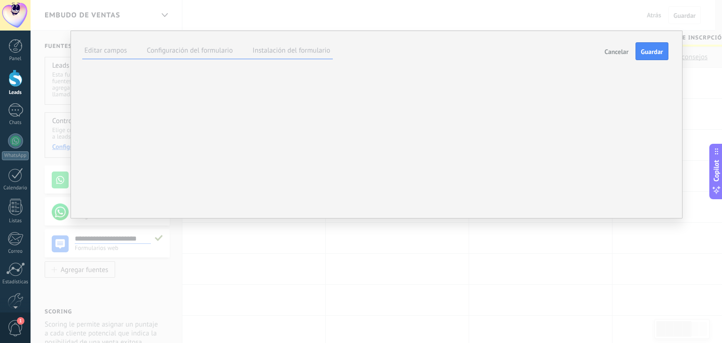
click at [0, 0] on span at bounding box center [0, 0] width 0 height 0
click at [0, 0] on label at bounding box center [0, 0] width 0 height 0
click at [0, 0] on span "Hecho" at bounding box center [0, 0] width 0 height 0
click at [0, 0] on span at bounding box center [0, 0] width 0 height 0
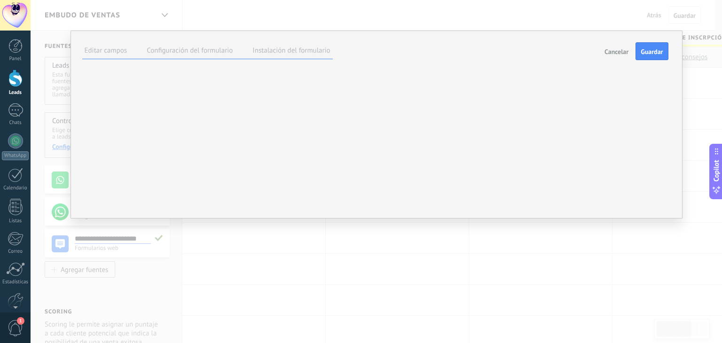
type input "**********"
click at [0, 0] on label at bounding box center [0, 0] width 0 height 0
click at [0, 0] on span "Hecho" at bounding box center [0, 0] width 0 height 0
click at [0, 0] on span at bounding box center [0, 0] width 0 height 0
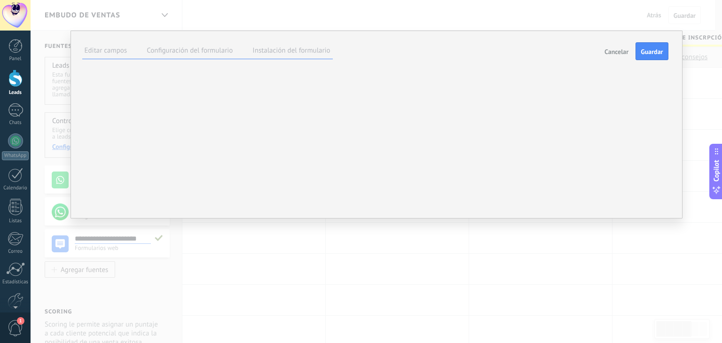
click at [0, 0] on label at bounding box center [0, 0] width 0 height 0
click at [0, 0] on div "**********" at bounding box center [0, 0] width 0 height 0
drag, startPoint x: 333, startPoint y: 159, endPoint x: 329, endPoint y: 111, distance: 47.7
click at [0, 0] on span at bounding box center [0, 0] width 0 height 0
click at [0, 0] on label at bounding box center [0, 0] width 0 height 0
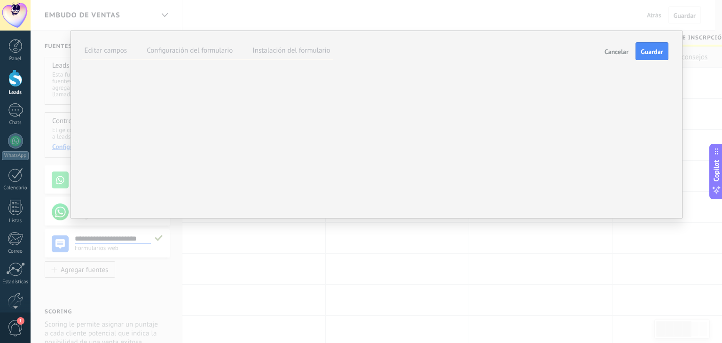
click at [0, 0] on div "**********" at bounding box center [0, 0] width 0 height 0
click at [0, 0] on div "****** ENVIAR" at bounding box center [0, 0] width 0 height 0
click at [0, 0] on span at bounding box center [0, 0] width 0 height 0
drag, startPoint x: 363, startPoint y: 275, endPoint x: 363, endPoint y: 296, distance: 21.2
click at [0, 0] on div at bounding box center [0, 0] width 0 height 0
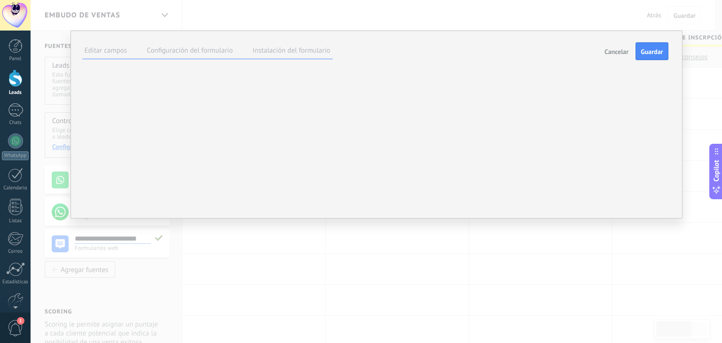
type input "******"
drag, startPoint x: 320, startPoint y: 272, endPoint x: 341, endPoint y: 287, distance: 25.6
click at [0, 0] on div at bounding box center [0, 0] width 0 height 0
click at [655, 48] on span "Guardar" at bounding box center [652, 51] width 22 height 7
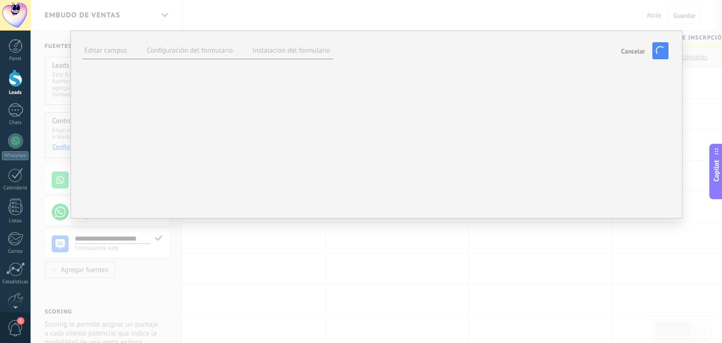
click at [275, 46] on label "Instalación del formulario" at bounding box center [292, 50] width 78 height 9
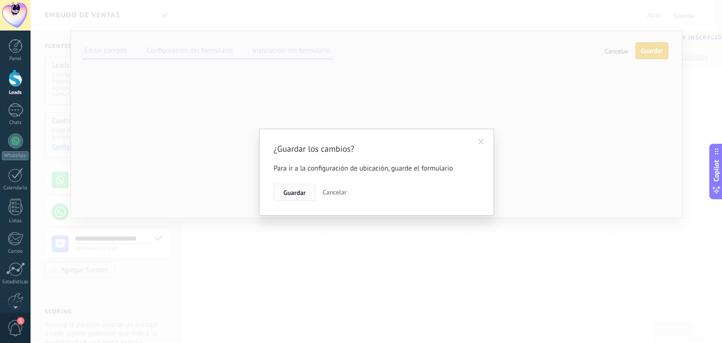
click at [293, 193] on span "Guardar" at bounding box center [295, 193] width 22 height 7
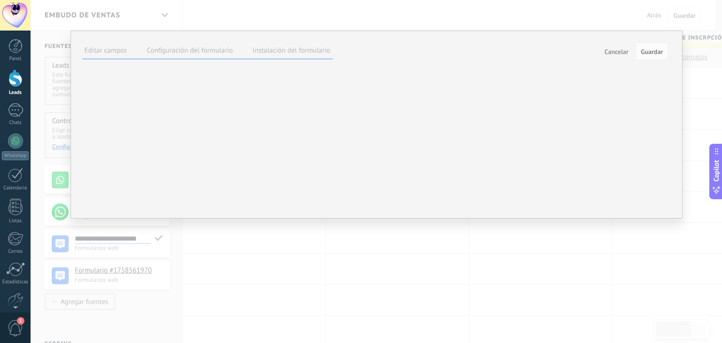
click at [112, 46] on label "Editar campos" at bounding box center [106, 50] width 43 height 9
click at [295, 46] on label "Instalación del formulario" at bounding box center [292, 50] width 78 height 9
drag, startPoint x: 101, startPoint y: 78, endPoint x: 586, endPoint y: 102, distance: 485.5
click at [0, 0] on div "<script>!function(a,m,o,c,r,m){a[o+c]=a[o+c]||{setMeta:function(p){this.params=…" at bounding box center [0, 0] width 0 height 0
copy div "<script>!function(a,m,o,c,r,m){a[o+c]=a[o+c]||{setMeta:function(p){this.params=…"
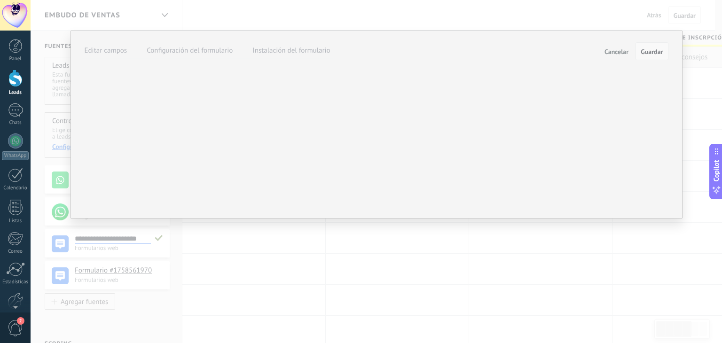
click at [657, 48] on span "Guardar" at bounding box center [652, 51] width 22 height 7
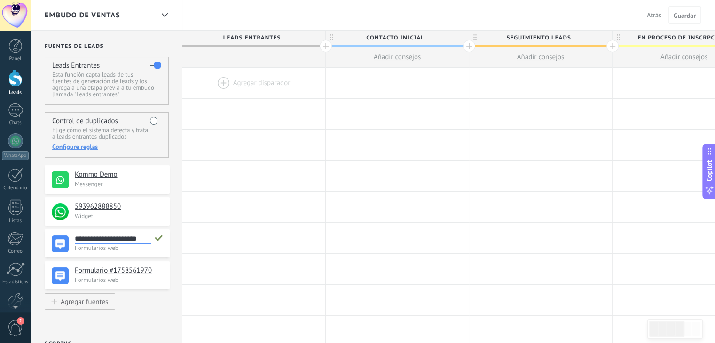
click at [13, 70] on div at bounding box center [15, 78] width 14 height 17
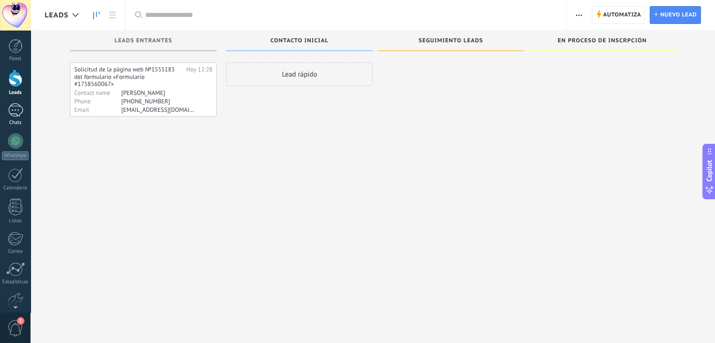
click at [15, 115] on div at bounding box center [15, 110] width 15 height 14
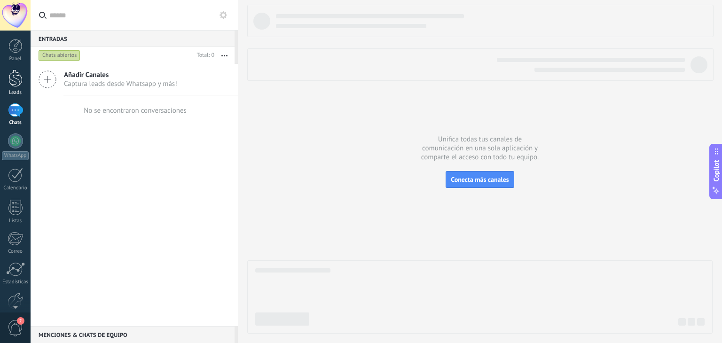
click at [17, 79] on div at bounding box center [15, 78] width 14 height 17
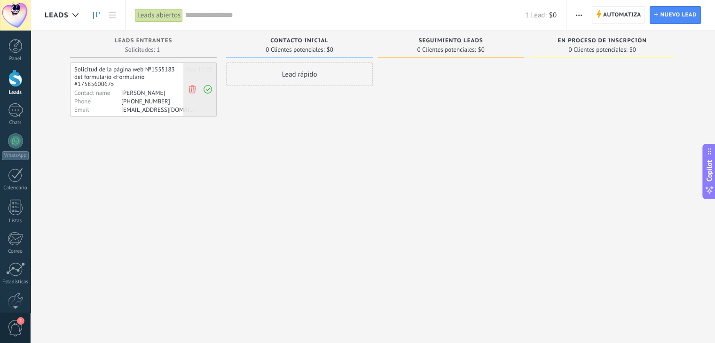
click at [193, 89] on use at bounding box center [192, 89] width 7 height 8
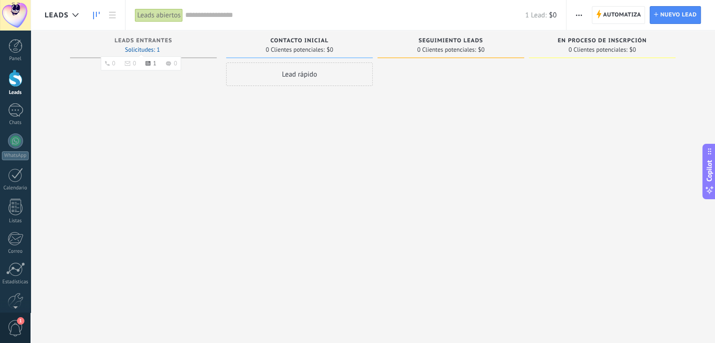
click at [132, 51] on span "Solicitudes: 1 0 0 1 0 0 0 1 0" at bounding box center [142, 50] width 35 height 6
click at [15, 113] on div at bounding box center [15, 110] width 15 height 14
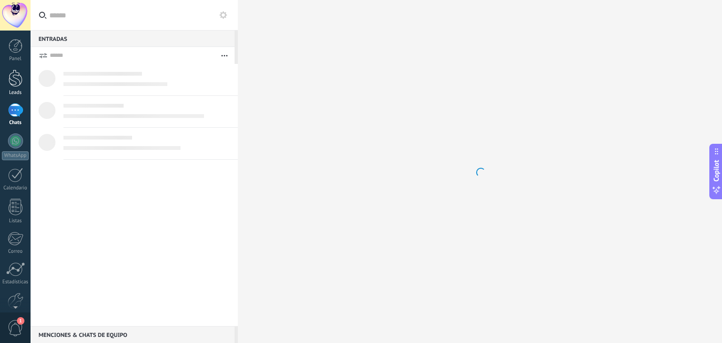
click at [13, 82] on div at bounding box center [15, 78] width 14 height 17
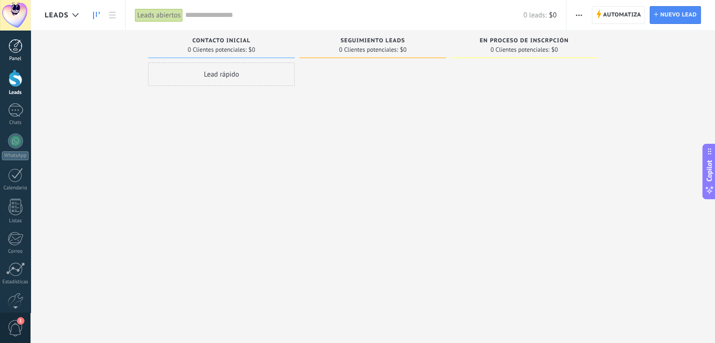
click at [10, 43] on div at bounding box center [15, 46] width 14 height 14
